Goal: Navigation & Orientation: Find specific page/section

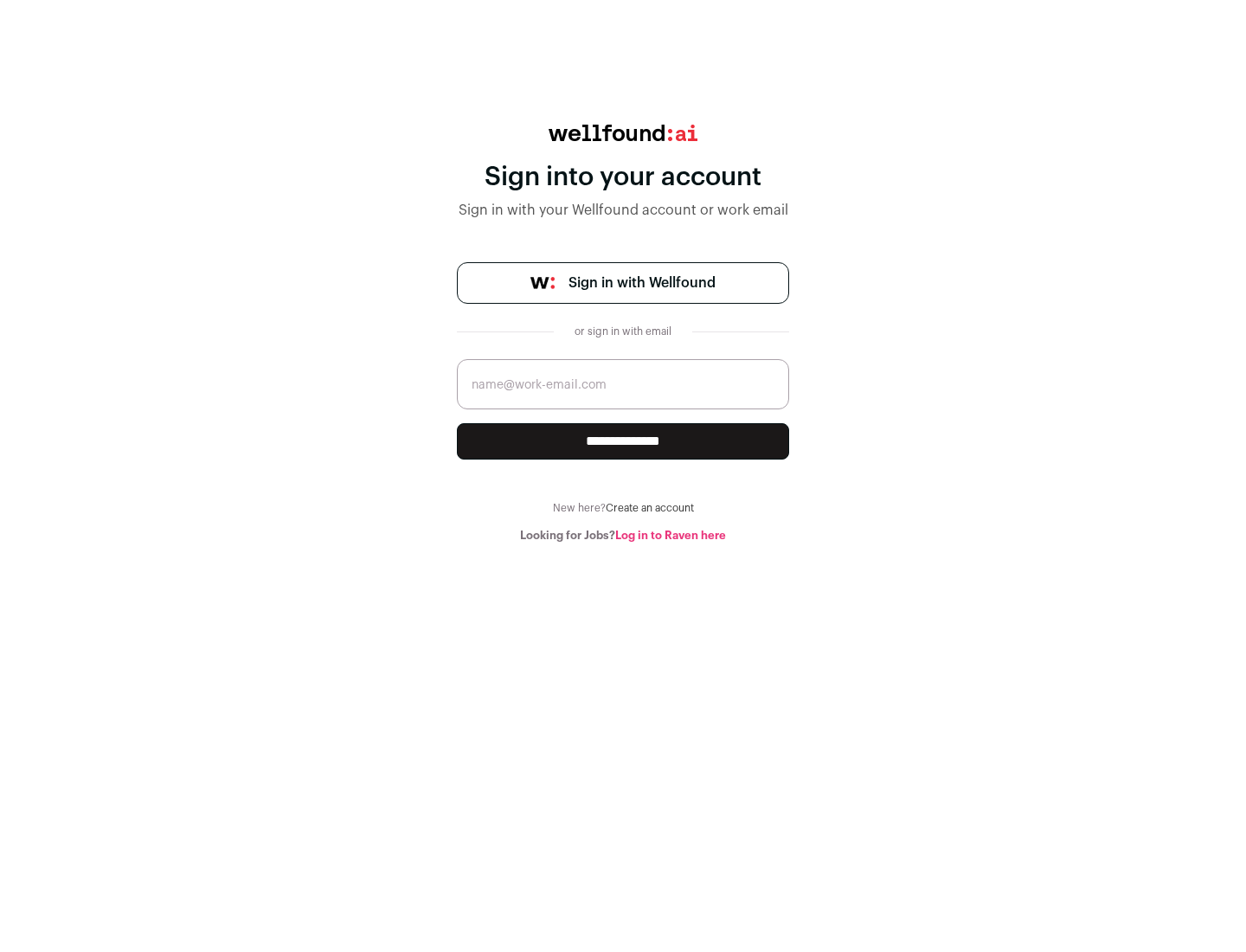
click at [641, 283] on span "Sign in with Wellfound" at bounding box center [642, 283] width 147 height 21
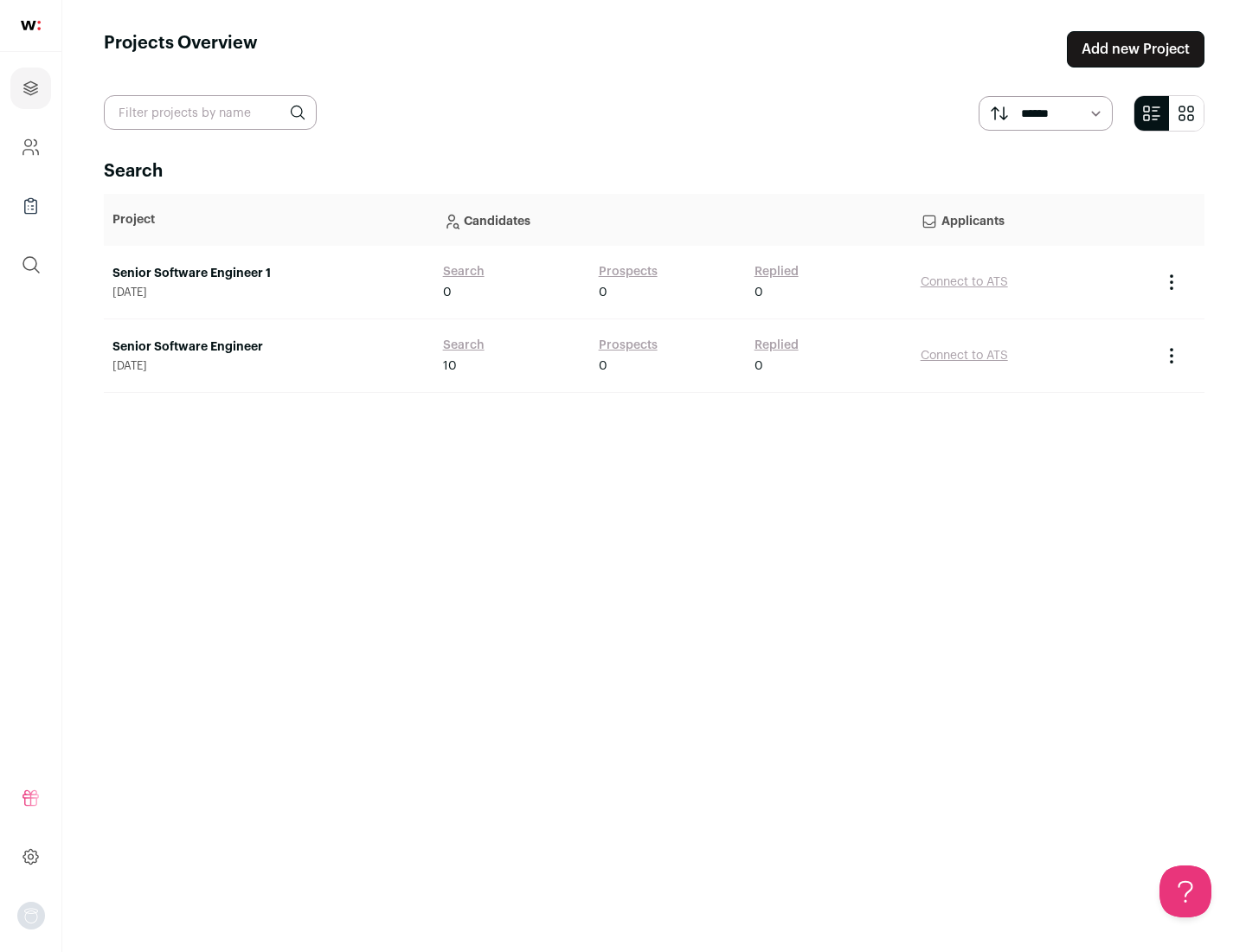
click at [268, 347] on link "Senior Software Engineer" at bounding box center [268, 346] width 313 height 17
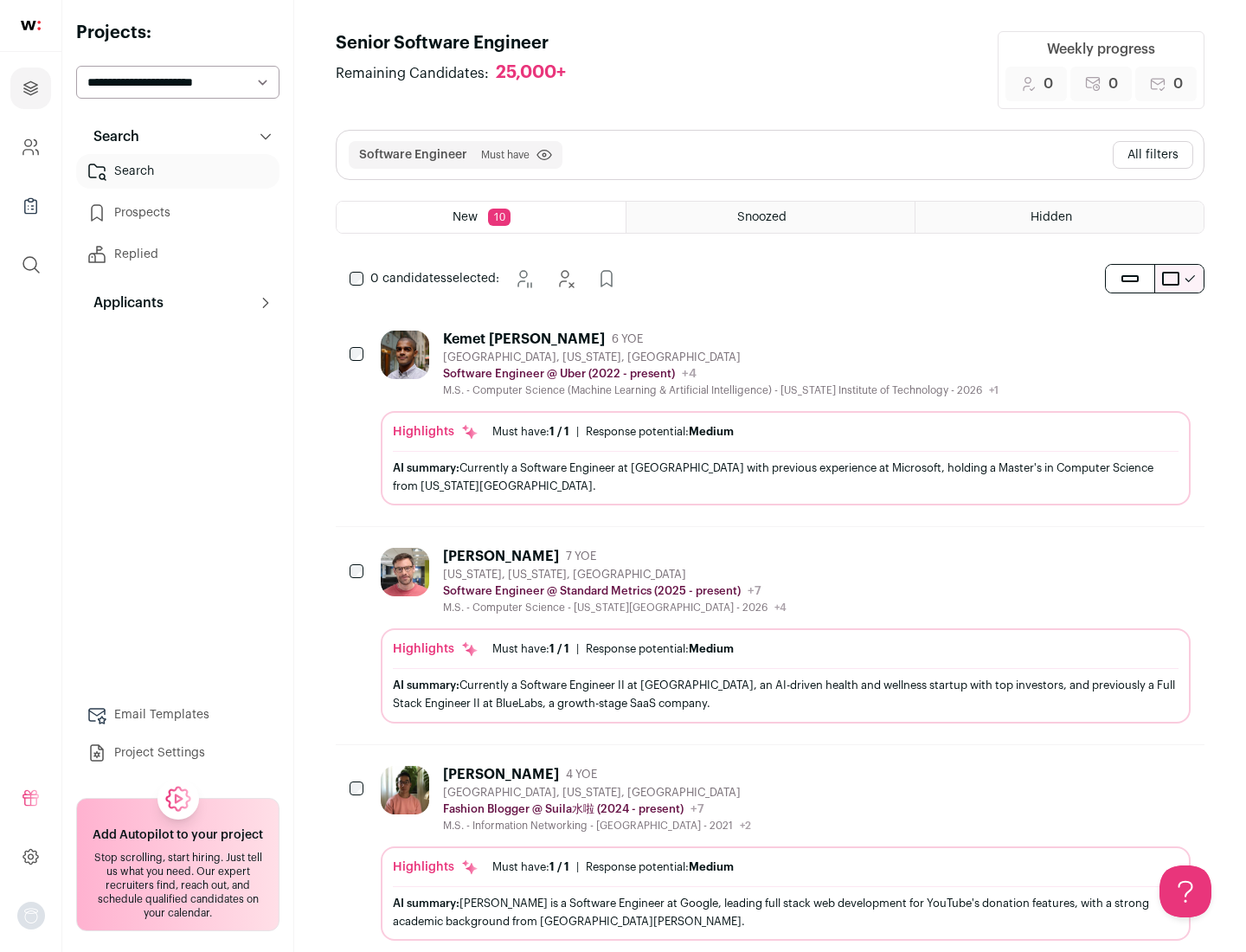
click at [770, 418] on div "Highlights Must have: 1 / 1 How many must haves have been fulfilled? | Response…" at bounding box center [785, 458] width 810 height 94
